Goal: Find specific page/section: Find specific page/section

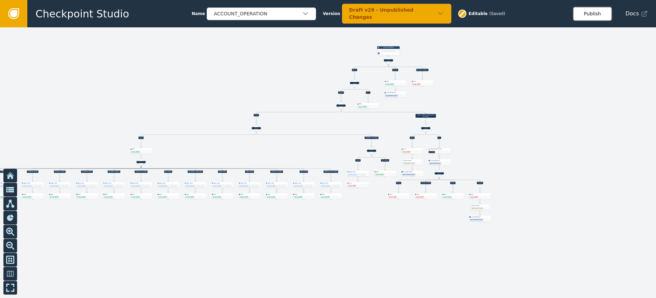
click at [588, 13] on button "Publish" at bounding box center [592, 14] width 39 height 14
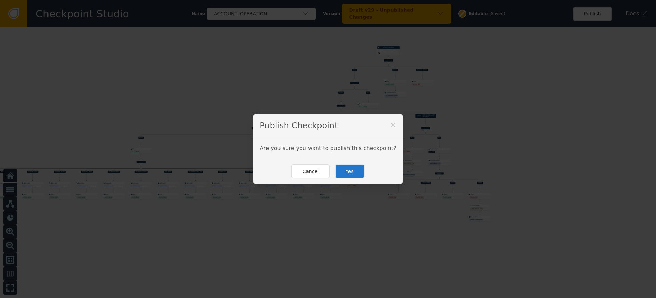
click at [346, 168] on button "Yes" at bounding box center [350, 171] width 30 height 14
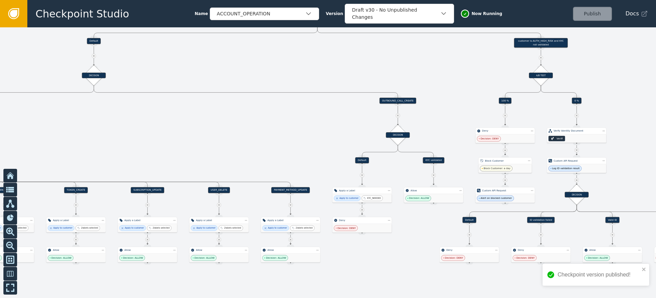
drag, startPoint x: 433, startPoint y: 160, endPoint x: 290, endPoint y: 116, distance: 149.8
click at [290, 116] on div at bounding box center [328, 162] width 656 height 270
click at [433, 162] on div "Source Handle for step" at bounding box center [434, 163] width 8 height 4
click at [433, 159] on div "KYC validated" at bounding box center [434, 160] width 22 height 6
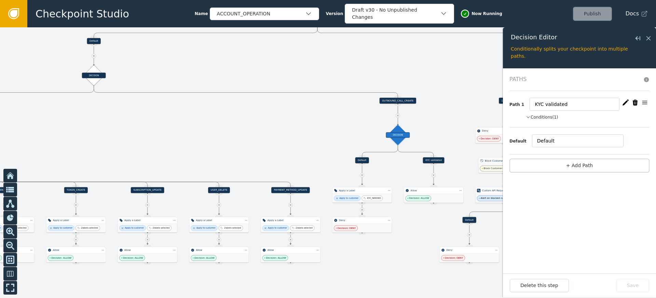
click at [550, 115] on button "Conditions (1)" at bounding box center [541, 117] width 32 height 6
click at [647, 39] on icon at bounding box center [648, 38] width 8 height 8
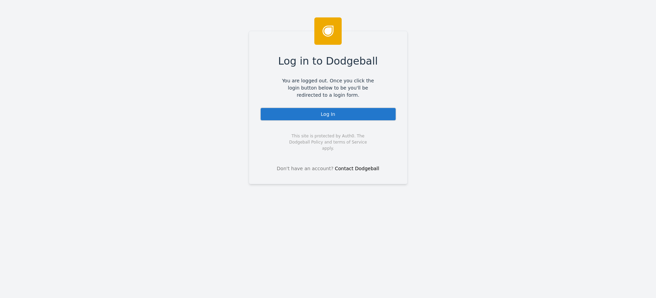
click at [304, 116] on div "Log In" at bounding box center [328, 114] width 136 height 14
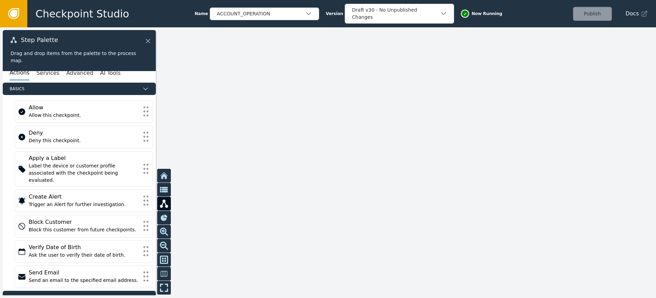
click at [146, 42] on icon at bounding box center [148, 41] width 8 height 8
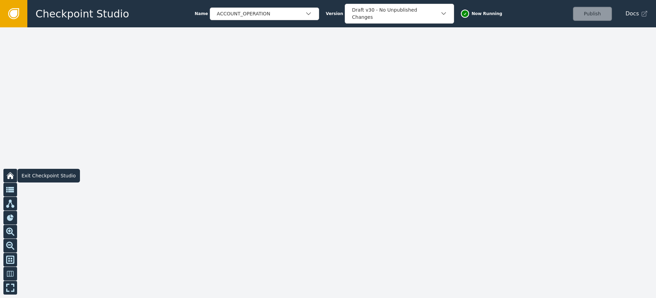
click at [13, 171] on icon at bounding box center [10, 175] width 8 height 8
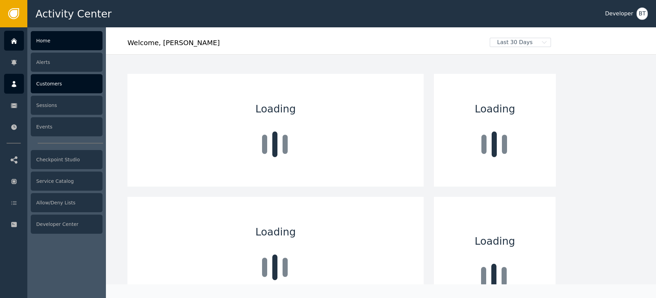
click at [48, 86] on div "Customers" at bounding box center [67, 83] width 72 height 19
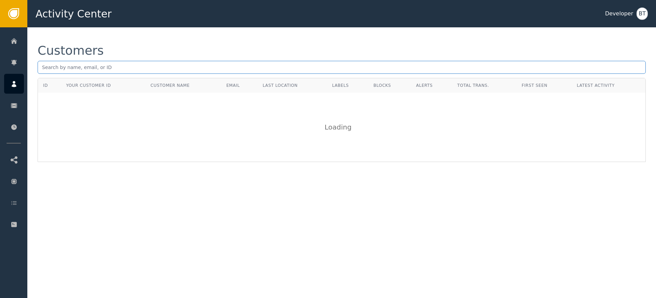
click at [115, 65] on input "text" at bounding box center [342, 67] width 608 height 13
type input "[PERSON_NAME][EMAIL_ADDRESS]"
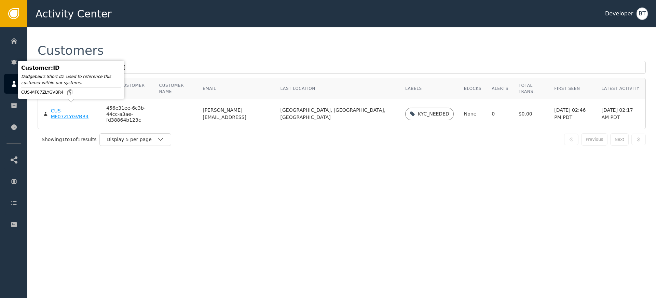
click at [94, 27] on body "Activity Center Developer BT Home Alerts Customers Sessions Events Checkpoint S…" at bounding box center [328, 13] width 656 height 27
click at [94, 103] on td "CUS-MF07ZLYGVBR4" at bounding box center [69, 114] width 63 height 30
click at [93, 108] on div "CUS-MF07ZLYGVBR4" at bounding box center [73, 114] width 45 height 12
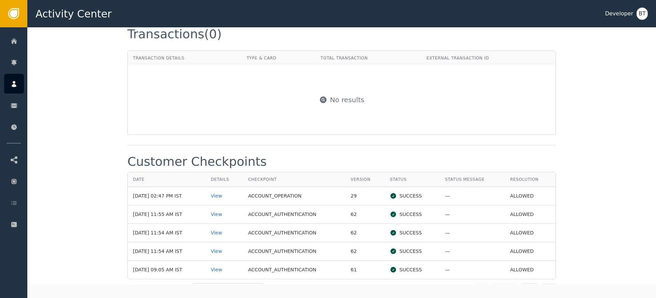
scroll to position [739, 0]
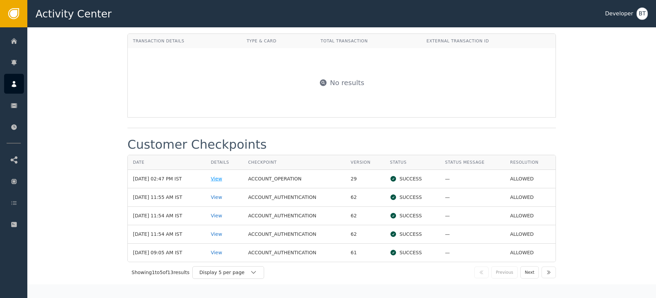
click at [225, 177] on div "View" at bounding box center [224, 178] width 27 height 7
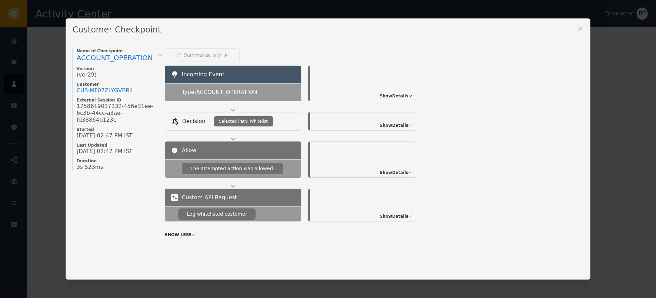
click at [388, 123] on span "Show Details" at bounding box center [393, 125] width 29 height 6
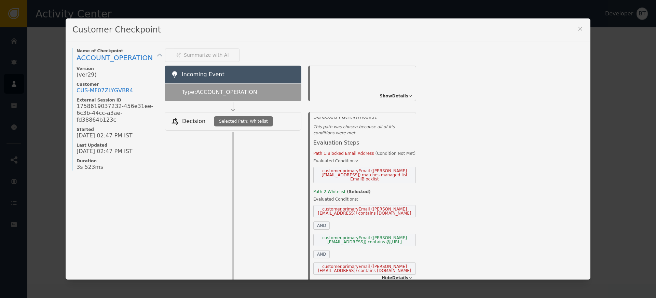
scroll to position [0, 0]
